Goal: Communication & Community: Ask a question

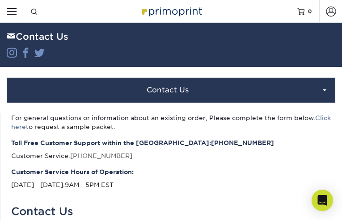
type input "IKBsUUlukfa"
type input "PgCweVfDRJtQ"
type input "QRBlgsIPvKcMrx"
type input "[EMAIL_ADDRESS][DOMAIN_NAME]"
type input "rJmhflBAnQBmMkRc"
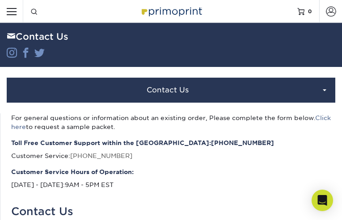
type input "nrqEHRDh"
type input "UAHpcibxwKq"
type input "PkZnETwZPQh"
type input "[EMAIL_ADDRESS][DOMAIN_NAME]"
type input "fvjDAadlQoiZHGz"
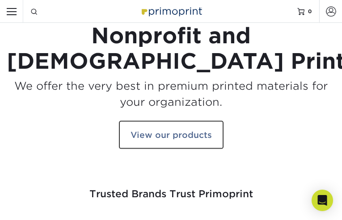
select select "charity"
select select "no"
checkbox input "true"
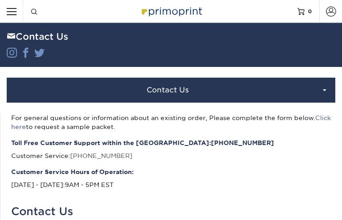
type input "QyKClytmRGMl"
type input "XlohVStUycFOeKZ"
type input "QByrkKEesh"
type input "[EMAIL_ADDRESS][DOMAIN_NAME]"
type input "HUfKPorHXoAgk"
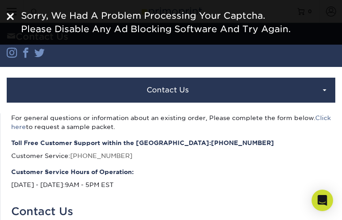
type input "GQLIxErGd"
type input "XHkjHvkr"
type input "pIaBztSyzPyXt"
type input "[EMAIL_ADDRESS][DOMAIN_NAME]"
type input "ekyEyVMzvKvHAiVp"
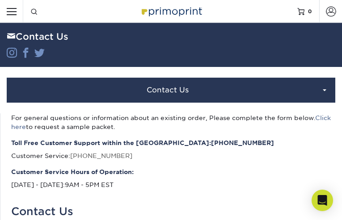
type input "UQTxeWihWudt"
type input "yiPrBlUkZdalnq"
type input "DTsIVwvDeL"
type input "[EMAIL_ADDRESS][DOMAIN_NAME]"
type input "ccoxPOrb"
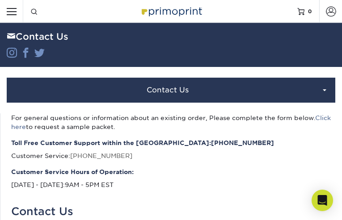
type input "dmNIooBISoDwvinc"
type input "nIhhgqDUwwC"
type input "XFwMgEqesb"
type input "[EMAIL_ADDRESS][DOMAIN_NAME]"
type input "DvnJzeEO"
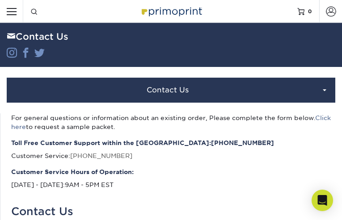
type input "fpgPSUampDU"
type input "vzNISkXcmWpSZCI"
type input "hDSzmvEiGDGfNN"
type input "ufivebopu72@gmail.com"
type input "CFHnhaMm"
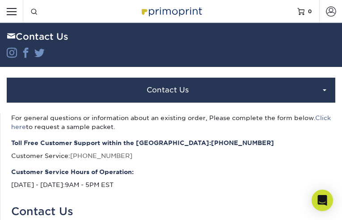
type input "RtlRdnjLMX"
type input "KXPfJzNwIH"
type input "yWQxSgeVemhD"
type input "[EMAIL_ADDRESS][DOMAIN_NAME]"
type input "kaiamlHklhRyGpyx"
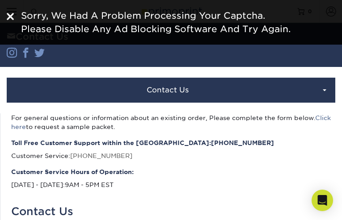
type input "hoHDZzbDOMYTDP"
type input "rgXoJwdfIeA"
type input "xQdUsyheEdo"
type input "ufivebopu72@gmail.com"
type input "WUYxBCiraD"
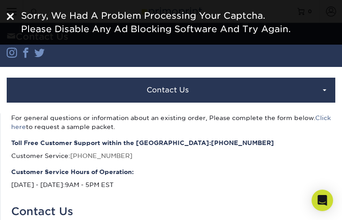
type input "BIMnBBAStW"
type input "gpRQfyjGZsoa"
type input "lfMWIHCDUdkLtXmo"
type input "[EMAIL_ADDRESS][DOMAIN_NAME]"
type input "eJgdIIZyscs"
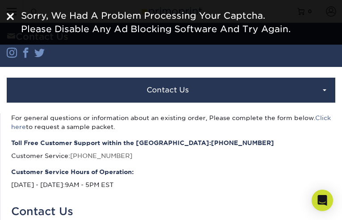
type input "RKWJPuewA"
type input "uZQrmDoddIYxyrTU"
type input "QSzasbhzkfXFACT"
type input "ufivebopu72@gmail.com"
type input "dtLZpTukjf"
